Goal: Ask a question

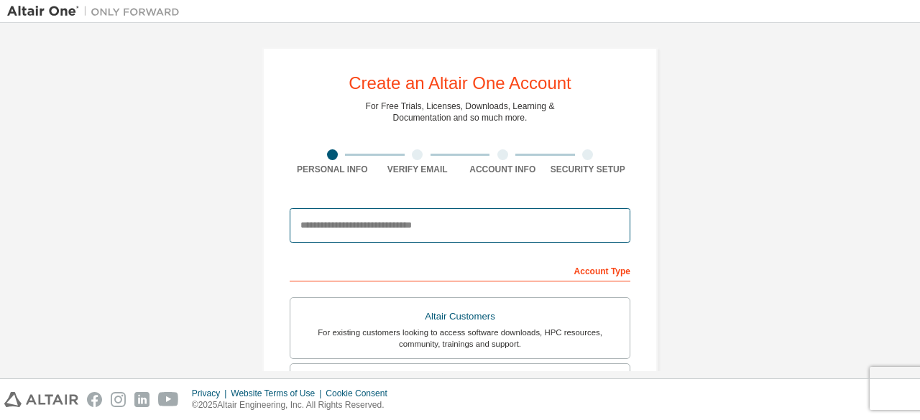
click at [403, 216] on input "email" at bounding box center [460, 225] width 341 height 34
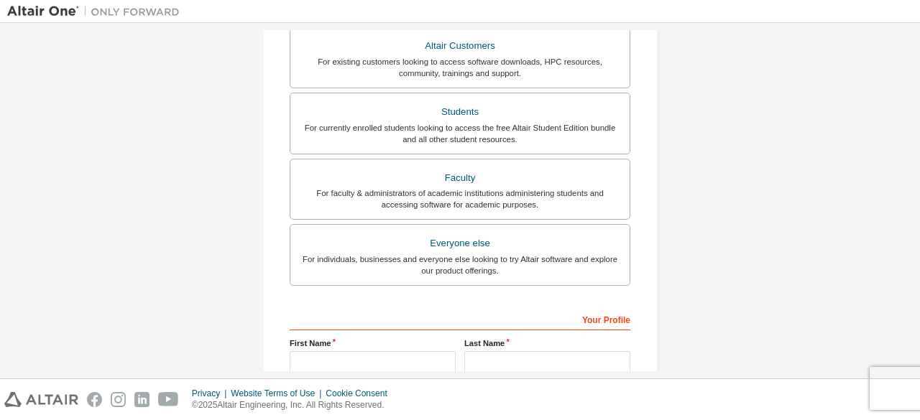
scroll to position [415, 0]
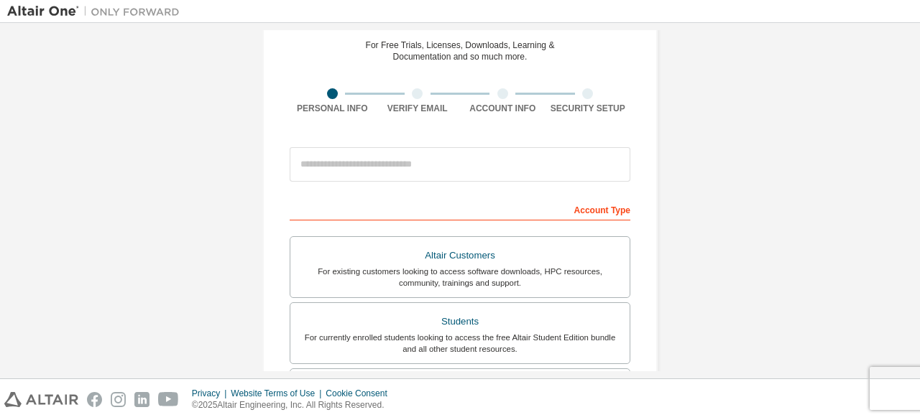
scroll to position [62, 0]
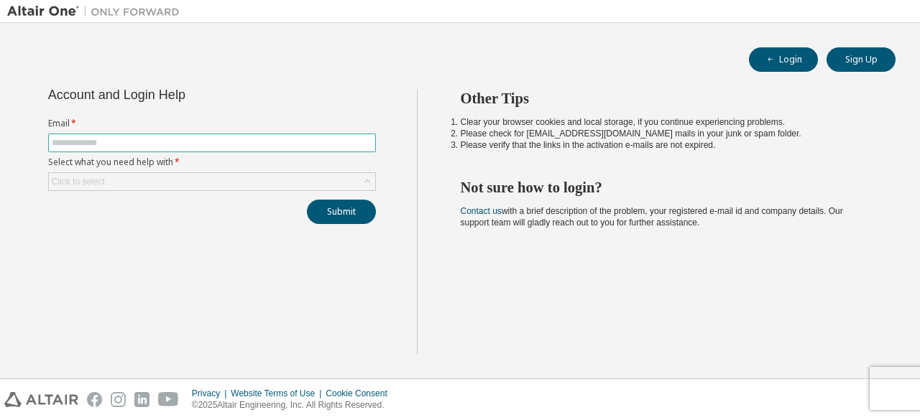
click at [142, 145] on input "text" at bounding box center [212, 142] width 321 height 11
type input "**********"
click at [142, 173] on div "Click to select" at bounding box center [212, 181] width 326 height 17
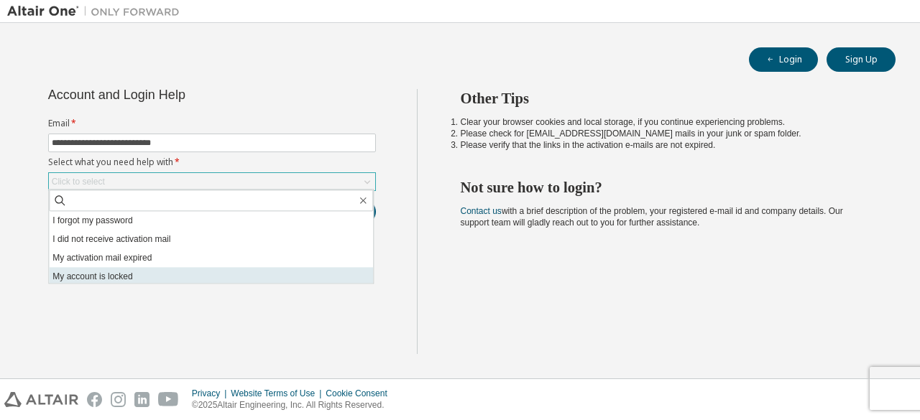
click at [129, 275] on li "My account is locked" at bounding box center [211, 276] width 324 height 19
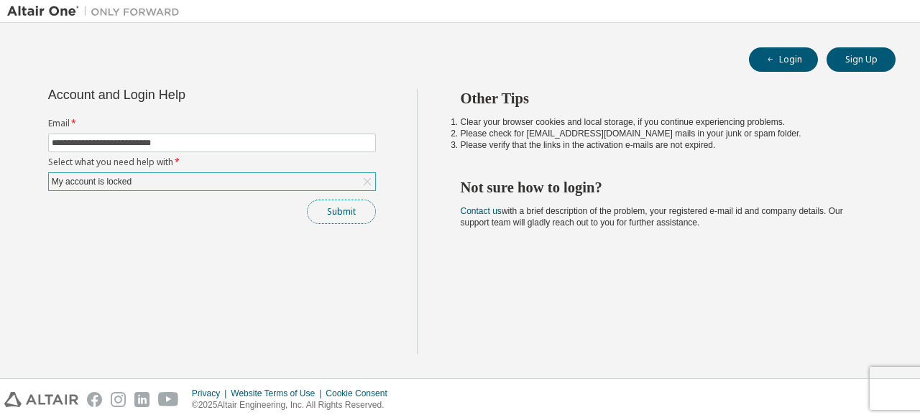
click at [341, 208] on button "Submit" at bounding box center [341, 212] width 69 height 24
